Goal: Task Accomplishment & Management: Manage account settings

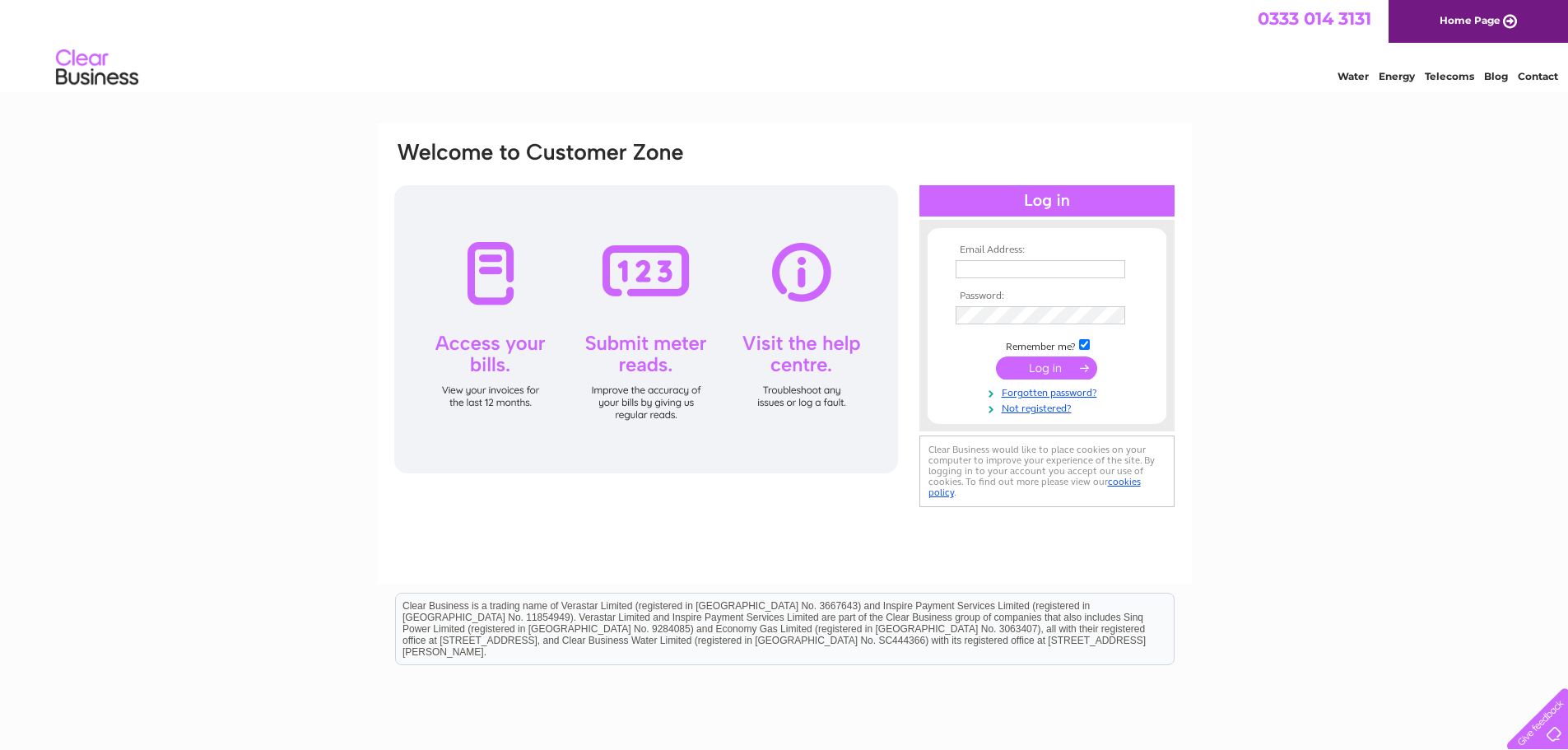
type input "[EMAIL_ADDRESS][DOMAIN_NAME]"
click at [1054, 367] on input "submit" at bounding box center [1046, 367] width 102 height 23
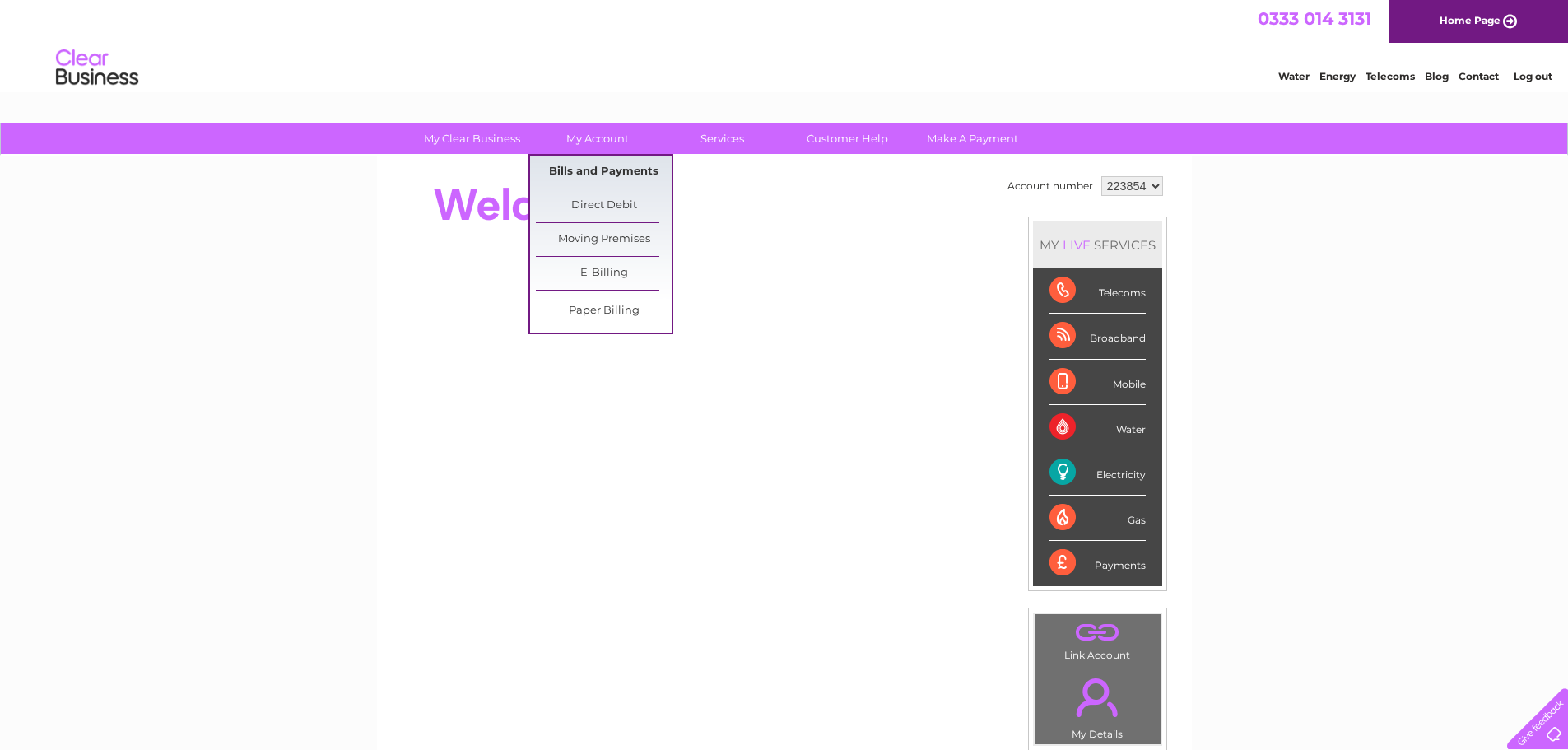
click at [605, 170] on link "Bills and Payments" at bounding box center [604, 171] width 136 height 33
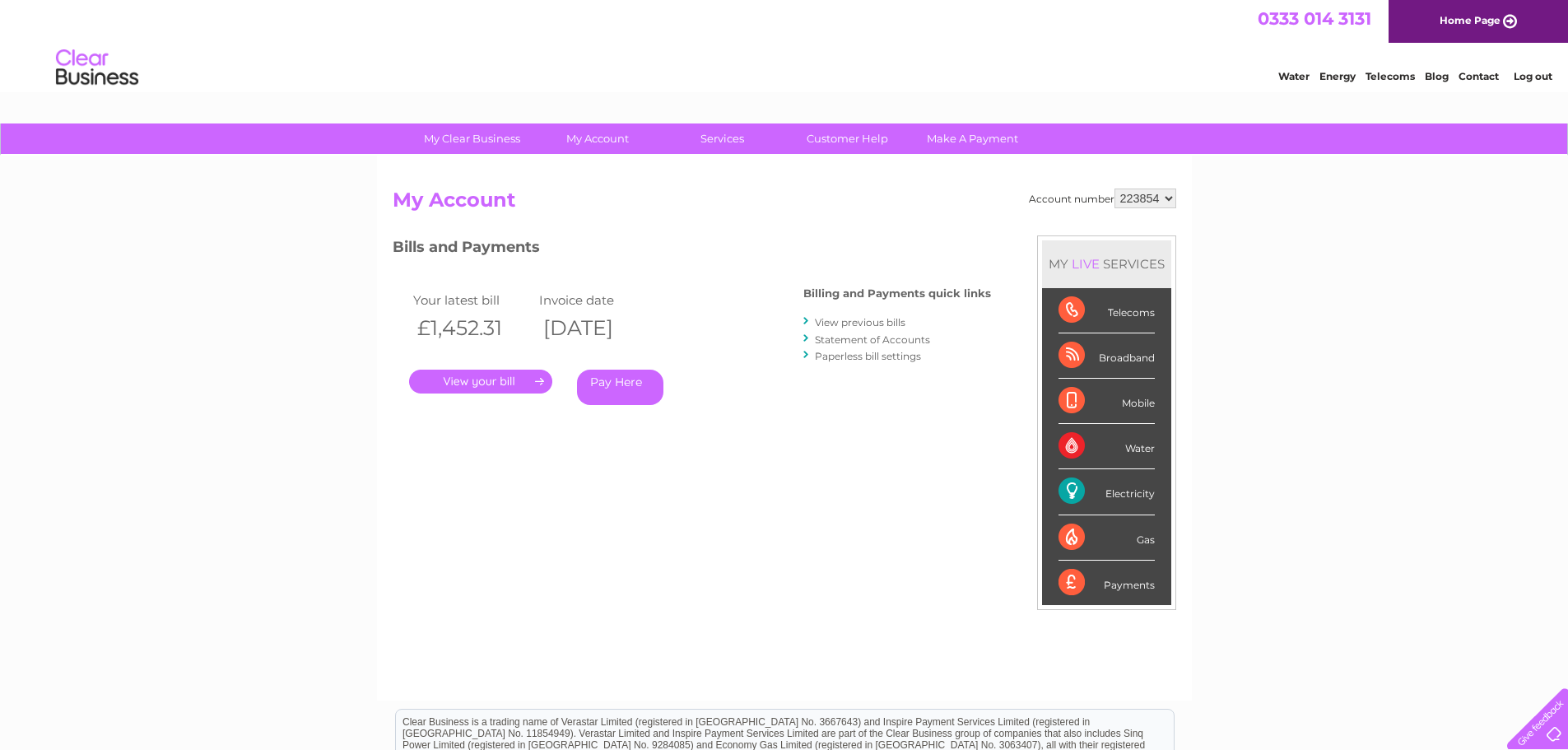
click at [500, 380] on link "." at bounding box center [481, 381] width 143 height 24
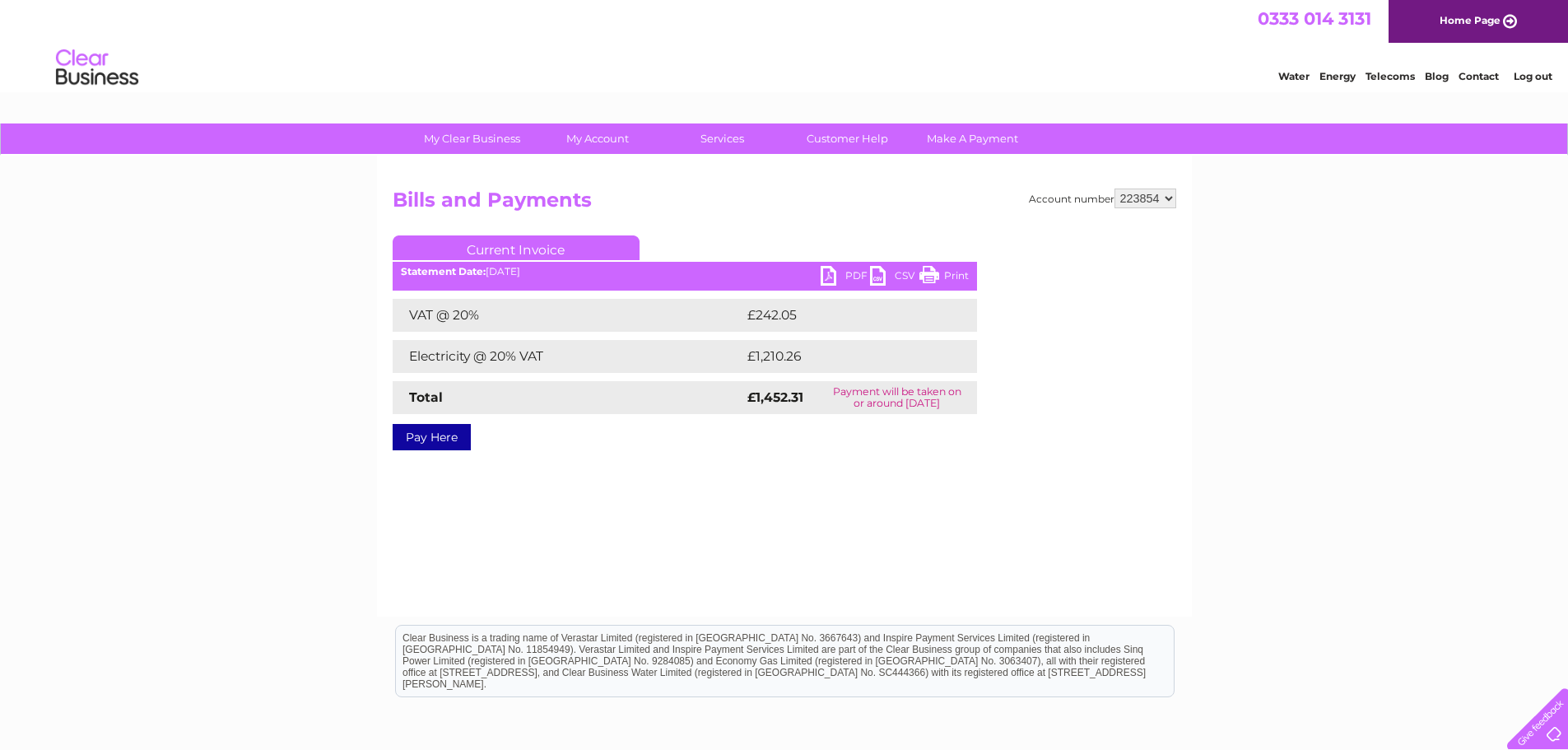
click at [836, 269] on link "PDF" at bounding box center [845, 277] width 49 height 24
